Goal: Entertainment & Leisure: Consume media (video, audio)

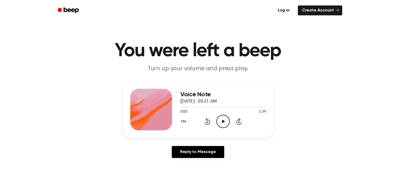
click at [221, 123] on icon "Play Audio" at bounding box center [222, 121] width 13 height 13
click at [221, 123] on icon "Pause Audio" at bounding box center [222, 121] width 13 height 13
click at [221, 123] on icon "Play Audio" at bounding box center [222, 121] width 13 height 13
click at [221, 123] on icon "Pause Audio" at bounding box center [222, 121] width 13 height 13
click at [220, 123] on icon "Play Audio" at bounding box center [222, 121] width 13 height 13
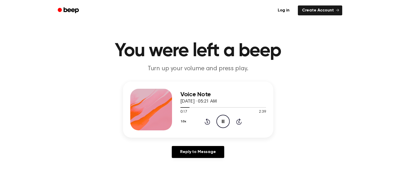
click at [220, 123] on icon "Pause Audio" at bounding box center [222, 121] width 13 height 13
click at [270, 69] on p "Turn up your volume and press play." at bounding box center [198, 69] width 200 height 9
click at [236, 123] on icon at bounding box center [238, 122] width 5 height 6
click at [213, 124] on div "1.0x Rewind 5 seconds Play Audio Skip 5 seconds" at bounding box center [223, 121] width 86 height 13
click at [205, 121] on icon "Rewind 5 seconds" at bounding box center [207, 121] width 6 height 7
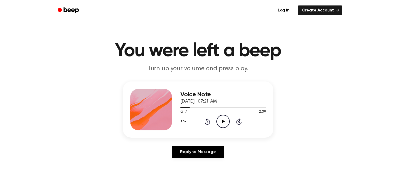
click at [213, 120] on div "1.0x Rewind 5 seconds Play Audio Skip 5 seconds" at bounding box center [223, 121] width 86 height 13
click at [220, 117] on icon "Play Audio" at bounding box center [222, 121] width 13 height 13
click at [220, 117] on icon "Pause Audio" at bounding box center [222, 121] width 13 height 13
click at [207, 119] on icon at bounding box center [207, 122] width 5 height 6
click at [229, 123] on circle at bounding box center [223, 121] width 13 height 13
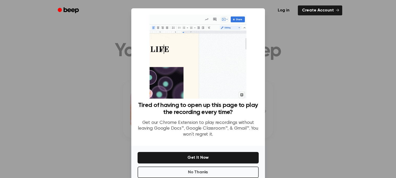
scroll to position [10, 0]
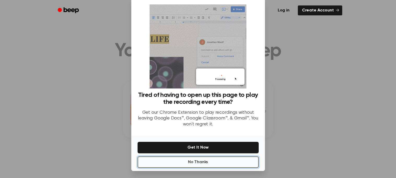
click at [210, 159] on button "No Thanks" at bounding box center [198, 162] width 121 height 11
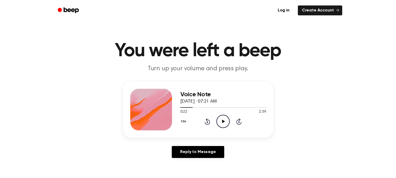
click at [222, 119] on icon "Play Audio" at bounding box center [222, 121] width 13 height 13
click at [222, 119] on icon "Pause Audio" at bounding box center [222, 121] width 13 height 13
click at [222, 119] on icon "Play Audio" at bounding box center [222, 121] width 13 height 13
click at [222, 119] on icon "Pause Audio" at bounding box center [222, 121] width 13 height 13
click at [222, 121] on icon "Play Audio" at bounding box center [222, 121] width 13 height 13
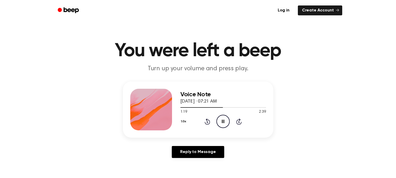
click at [222, 120] on icon at bounding box center [223, 121] width 2 height 3
click at [222, 120] on icon "Play Audio" at bounding box center [222, 121] width 13 height 13
click at [222, 122] on icon at bounding box center [223, 121] width 2 height 3
click at [222, 124] on icon "Play Audio" at bounding box center [222, 121] width 13 height 13
